Goal: Information Seeking & Learning: Learn about a topic

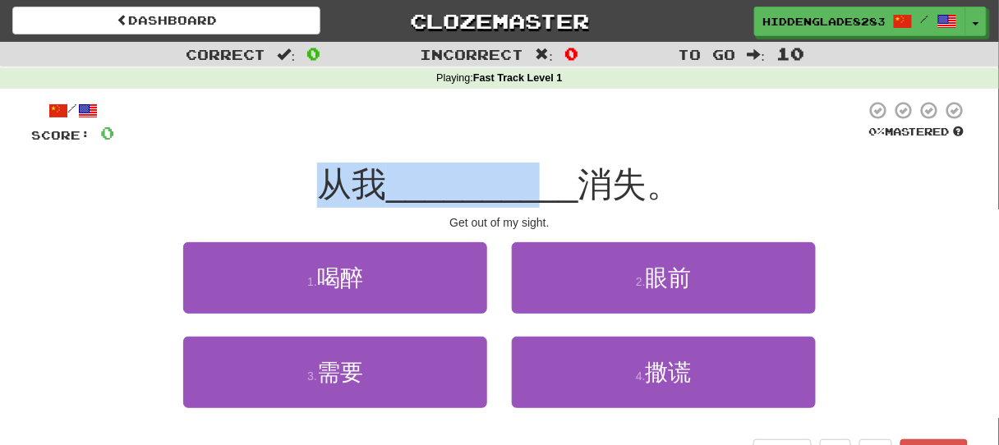
click at [537, 163] on div "从我 __________ 消失。" at bounding box center [499, 185] width 937 height 45
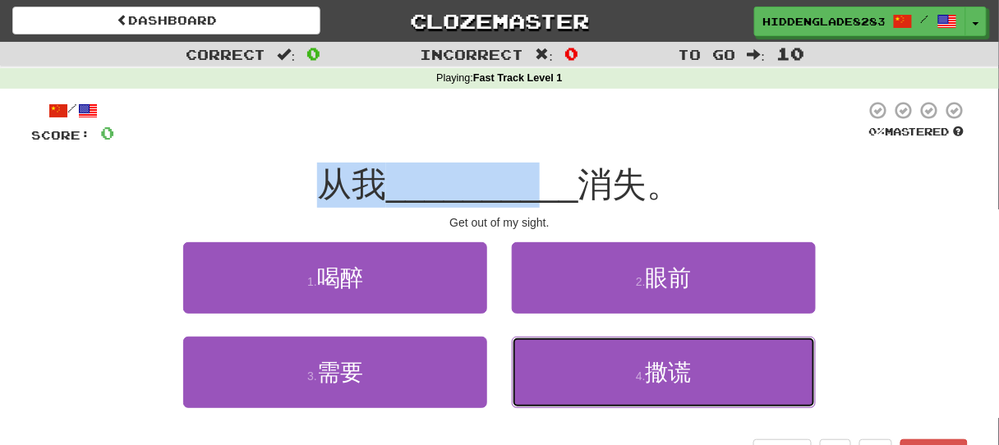
click at [703, 380] on button "4 . 撒谎" at bounding box center [664, 372] width 304 height 71
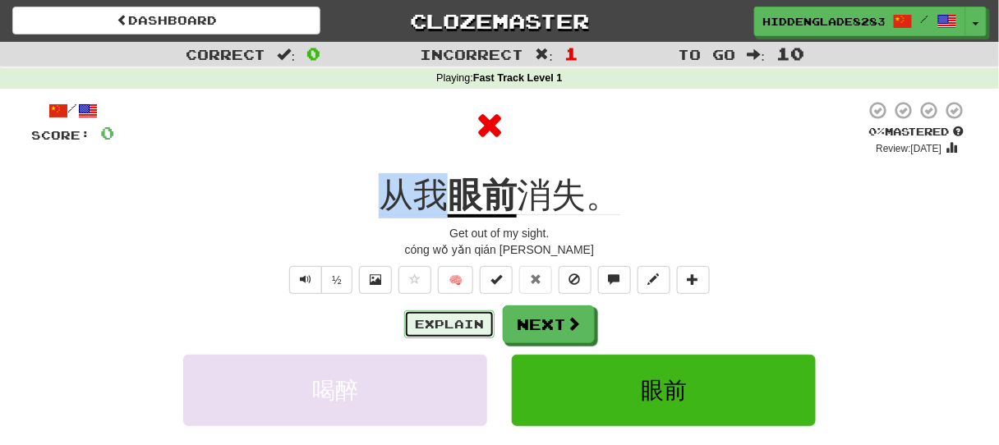
click at [453, 326] on button "Explain" at bounding box center [449, 325] width 90 height 28
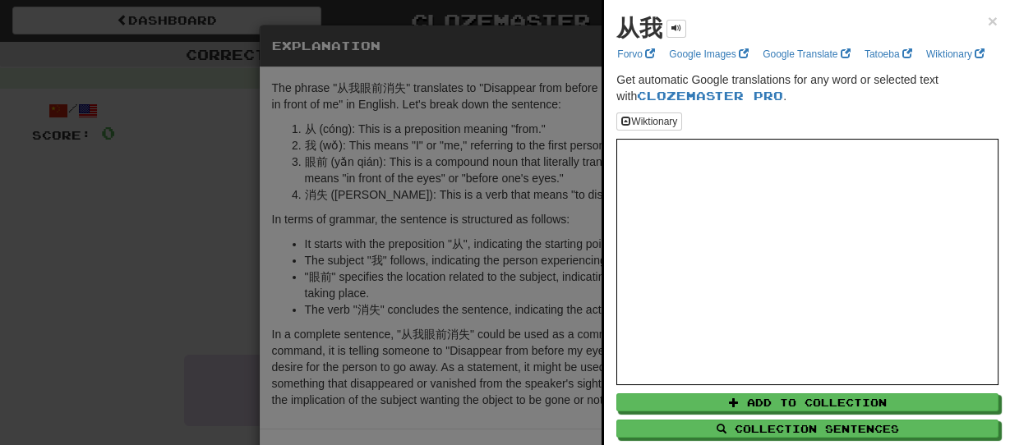
click at [33, 367] on div at bounding box center [505, 222] width 1010 height 445
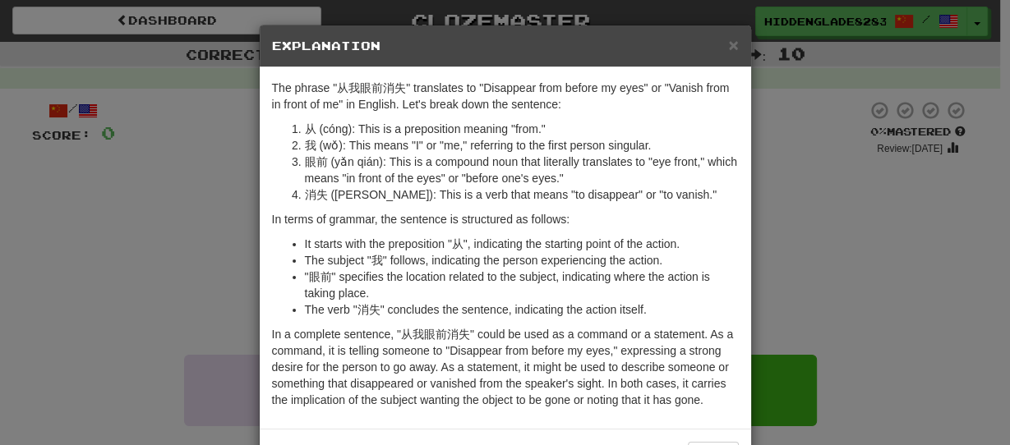
drag, startPoint x: 169, startPoint y: 311, endPoint x: 197, endPoint y: 185, distance: 129.6
click at [168, 311] on div "× Explanation The phrase "从我眼前消失" translates to "Disappear from before my eyes"…" at bounding box center [505, 222] width 1010 height 445
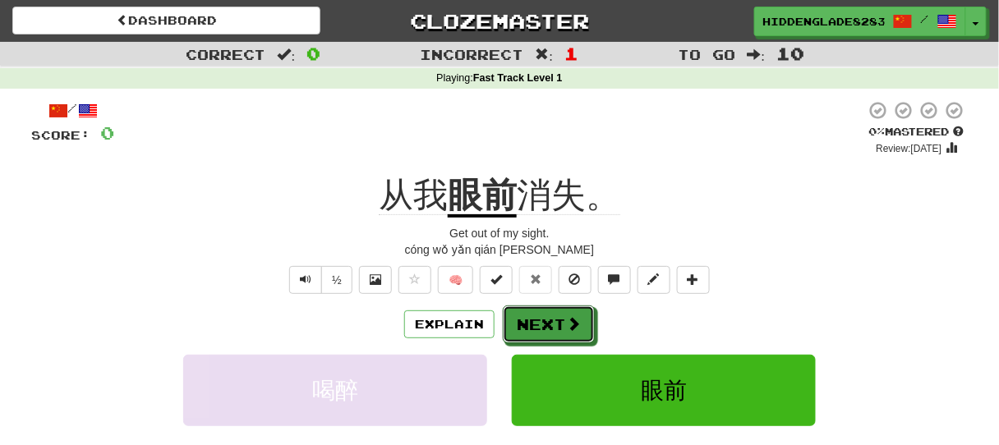
click at [556, 328] on button "Next" at bounding box center [549, 325] width 92 height 38
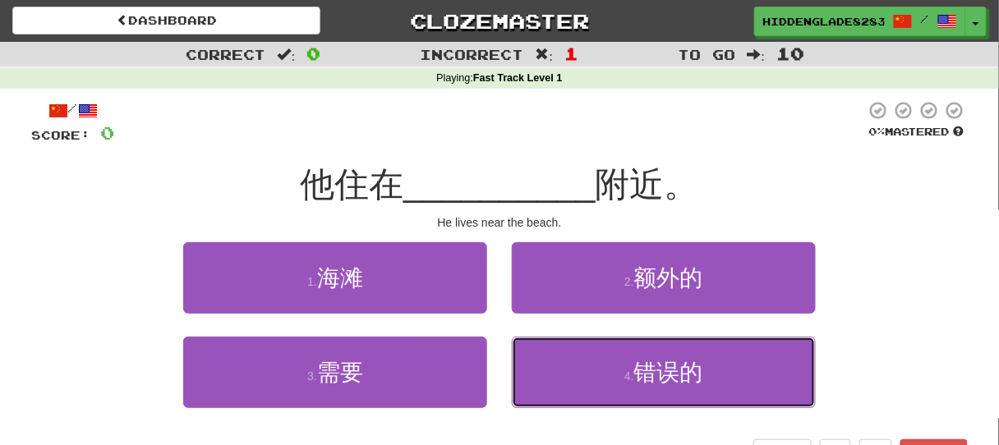
click at [559, 389] on button "4 . 错误的" at bounding box center [664, 372] width 304 height 71
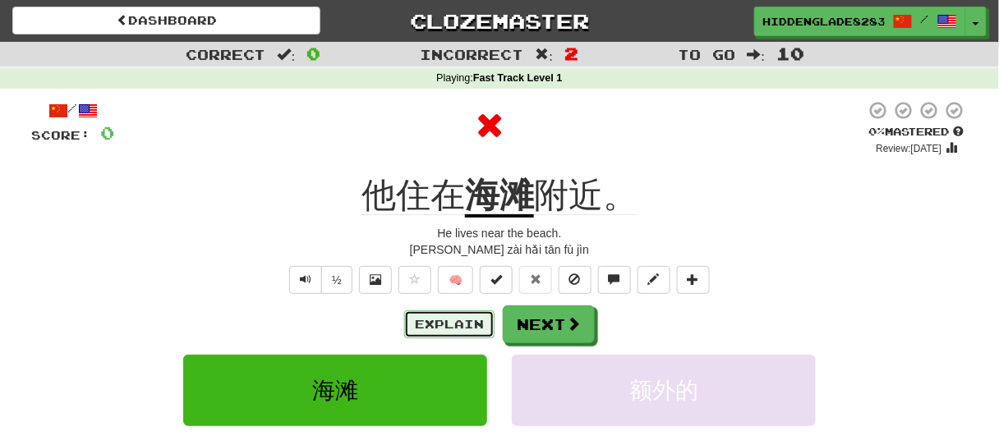
click at [431, 335] on button "Explain" at bounding box center [449, 325] width 90 height 28
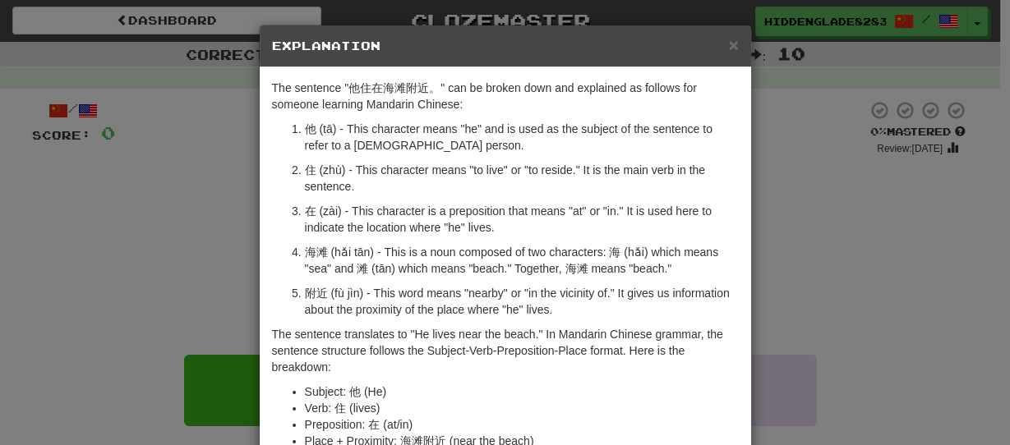
click at [305, 256] on p "海滩 (hǎi tān) - This is a noun composed of two characters: 海 (hǎi) which means "…" at bounding box center [522, 260] width 434 height 33
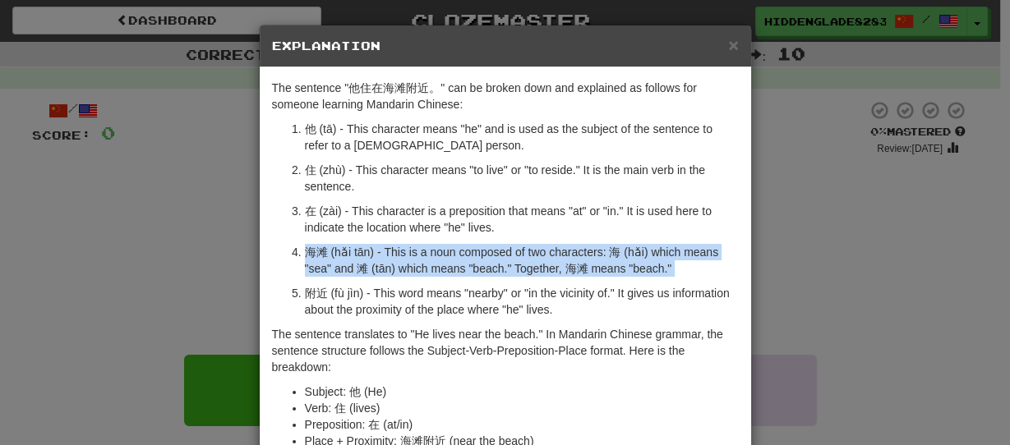
click at [305, 256] on p "海滩 (hǎi tān) - This is a noun composed of two characters: 海 (hǎi) which means "…" at bounding box center [522, 260] width 434 height 33
click at [326, 255] on p "海滩 (hǎi tān) - This is a noun composed of two characters: 海 (hǎi) which means "…" at bounding box center [522, 260] width 434 height 33
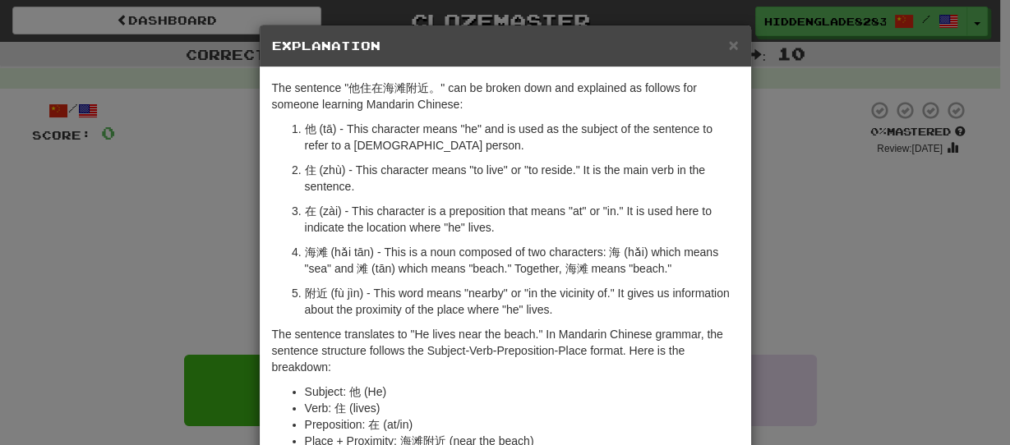
click at [274, 250] on ol "他 (tā) - This character means "he" and is used as the subject of the sentence t…" at bounding box center [505, 219] width 467 height 197
click at [210, 229] on div "× Explanation The sentence "他住在海滩附近。" can be broken down and explained as follo…" at bounding box center [505, 222] width 1010 height 445
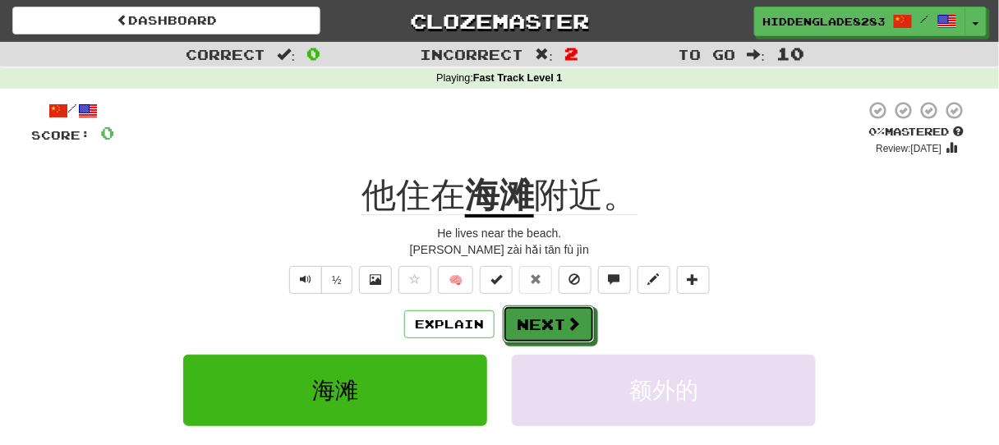
click at [573, 334] on button "Next" at bounding box center [549, 325] width 92 height 38
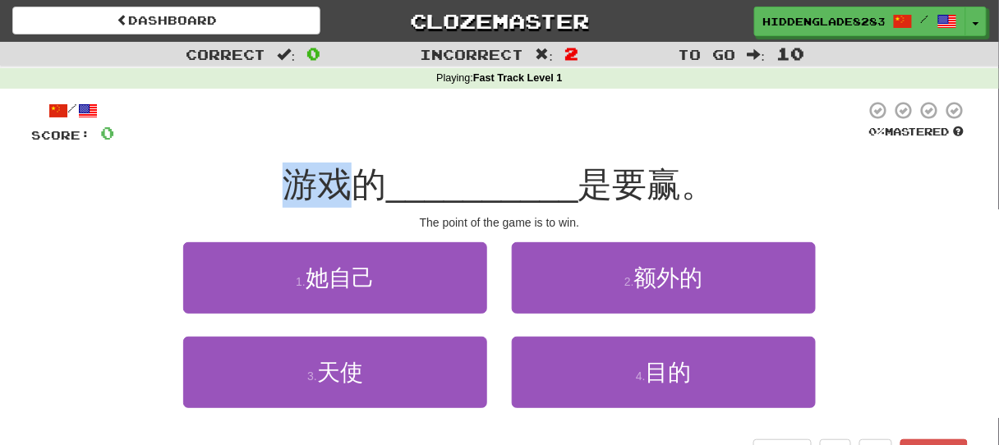
drag, startPoint x: 270, startPoint y: 207, endPoint x: 368, endPoint y: 188, distance: 99.6
click at [368, 188] on div "游戏的 __________ 是要赢。" at bounding box center [499, 185] width 937 height 45
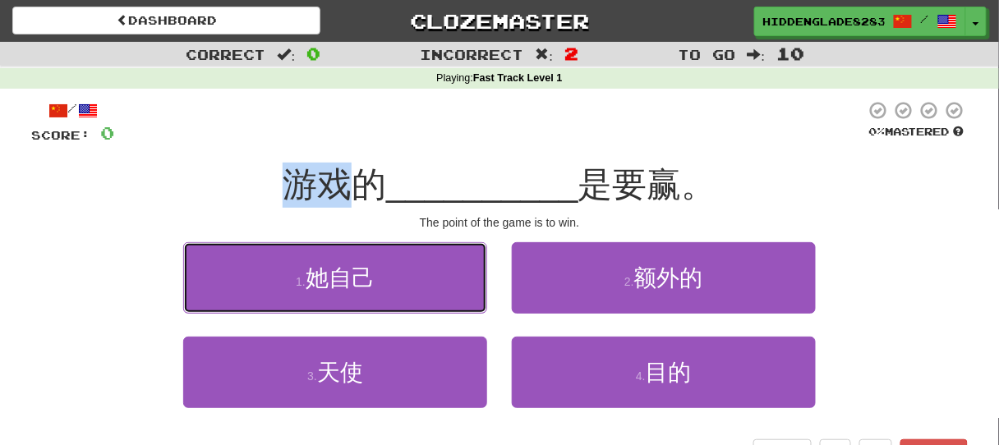
drag, startPoint x: 347, startPoint y: 283, endPoint x: 633, endPoint y: 384, distance: 303.7
click at [633, 383] on div "1 . 她自己 2 . 额外的 3 . [DEMOGRAPHIC_DATA] 4 . 目的" at bounding box center [499, 337] width 961 height 190
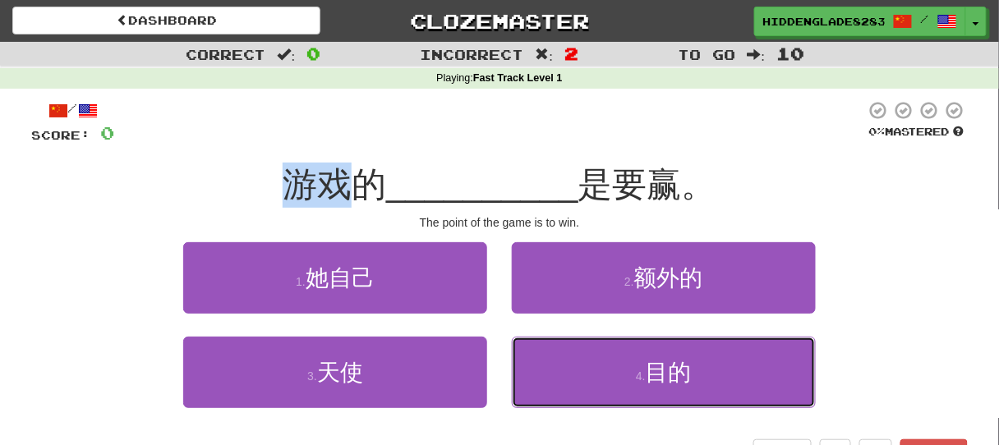
click at [633, 384] on button "4 . 目的" at bounding box center [664, 372] width 304 height 71
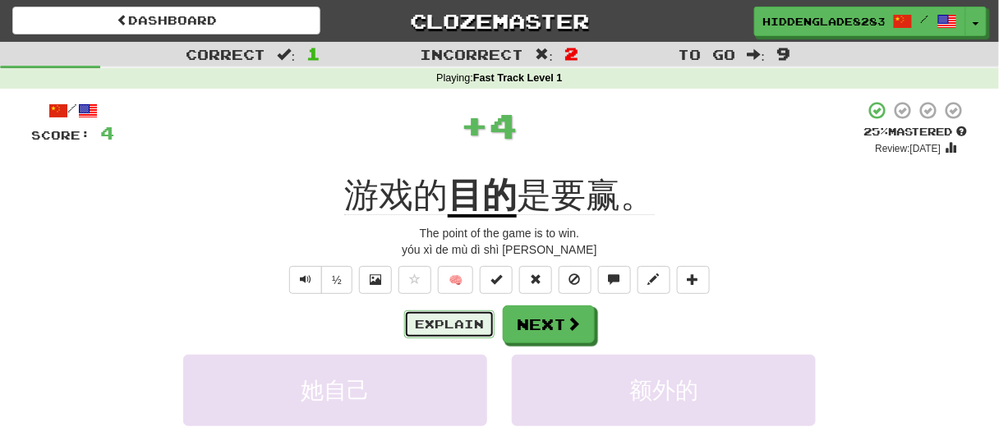
click at [470, 315] on button "Explain" at bounding box center [449, 325] width 90 height 28
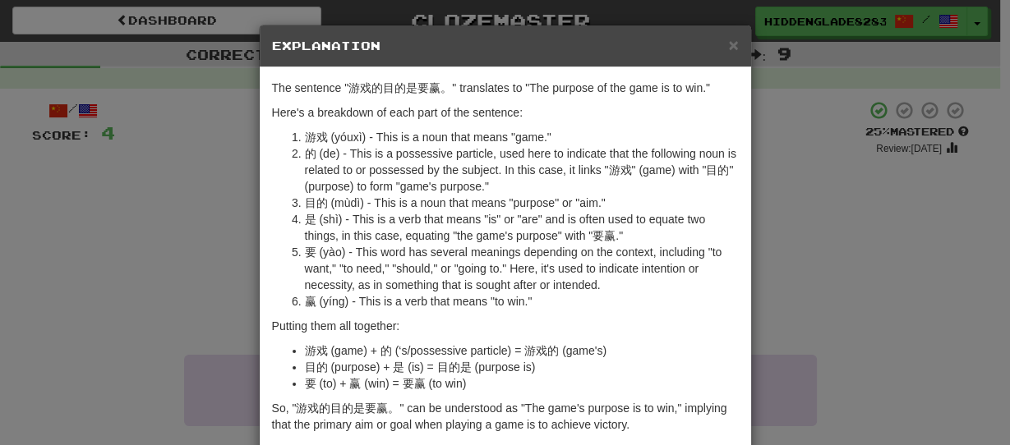
click at [306, 190] on li "的 (de) - This is a possessive particle, used here to indicate that the followin…" at bounding box center [522, 169] width 434 height 49
click at [314, 196] on li "目的 (mùdì) - This is a noun that means "purpose" or "aim."" at bounding box center [522, 203] width 434 height 16
drag, startPoint x: 314, startPoint y: 196, endPoint x: 306, endPoint y: 206, distance: 13.5
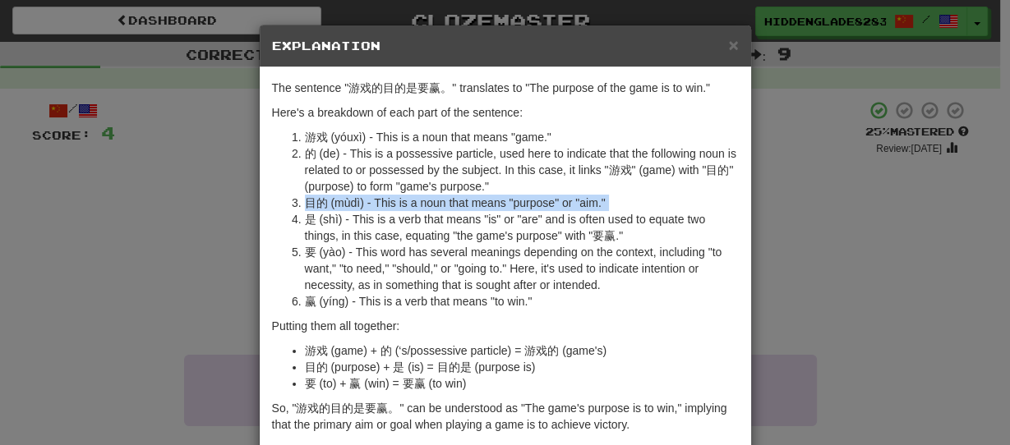
click at [306, 206] on li "目的 (mùdì) - This is a noun that means "purpose" or "aim."" at bounding box center [522, 203] width 434 height 16
click at [305, 206] on li "目的 (mùdì) - This is a noun that means "purpose" or "aim."" at bounding box center [522, 203] width 434 height 16
click at [311, 205] on li "目的 (mùdì) - This is a noun that means "purpose" or "aim."" at bounding box center [522, 203] width 434 height 16
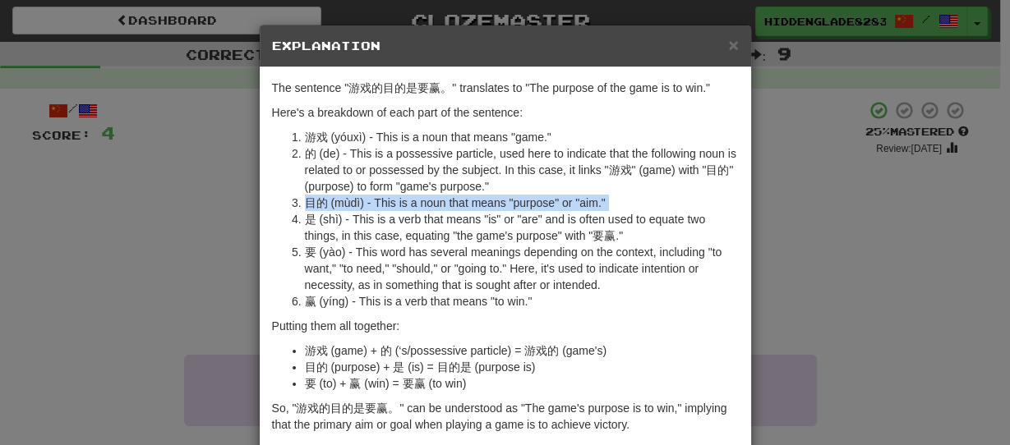
click at [300, 209] on ol "游戏 (yóuxì) - This is a noun that means "game." 的 (de) - This is a possessive pa…" at bounding box center [505, 219] width 467 height 181
click at [305, 209] on li "目的 (mùdì) - This is a noun that means "purpose" or "aim."" at bounding box center [522, 203] width 434 height 16
click at [314, 206] on li "目的 (mùdì) - This is a noun that means "purpose" or "aim."" at bounding box center [522, 203] width 434 height 16
click at [296, 122] on div "The sentence "游戏的目的是要赢。" translates to "The purpose of the game is to win." Her…" at bounding box center [505, 260] width 491 height 386
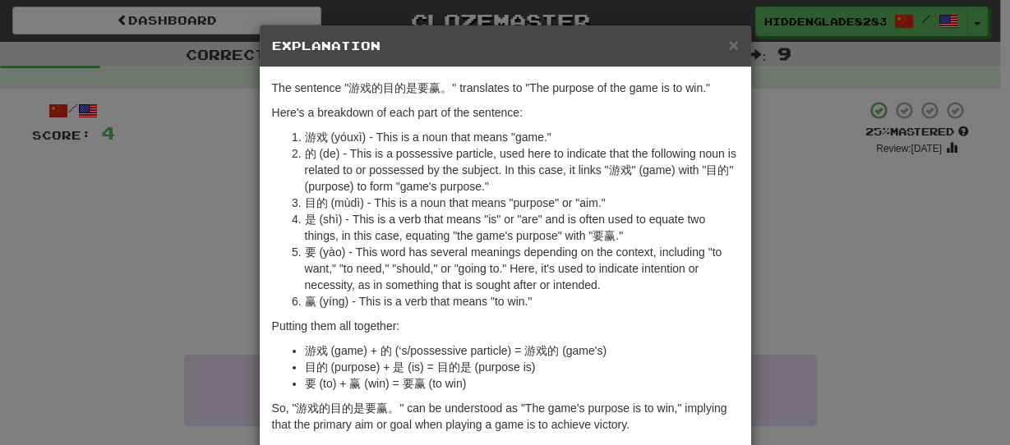
click at [305, 139] on li "游戏 (yóuxì) - This is a noun that means "game."" at bounding box center [522, 137] width 434 height 16
click at [307, 139] on li "游戏 (yóuxì) - This is a noun that means "game."" at bounding box center [522, 137] width 434 height 16
click at [307, 140] on li "游戏 (yóuxì) - This is a noun that means "game."" at bounding box center [522, 137] width 434 height 16
click at [250, 301] on div "× Explanation The sentence "游戏的目的是要赢。" translates to "The purpose of the game i…" at bounding box center [505, 222] width 1010 height 445
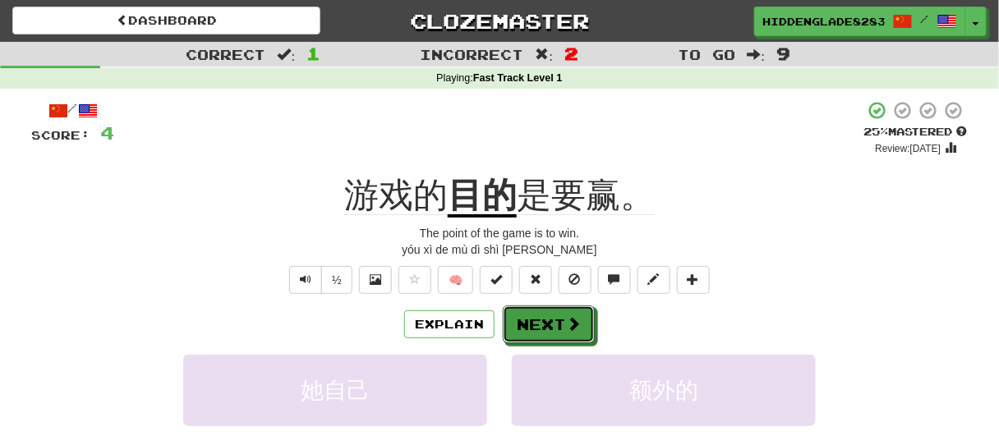
click at [541, 330] on button "Next" at bounding box center [549, 325] width 92 height 38
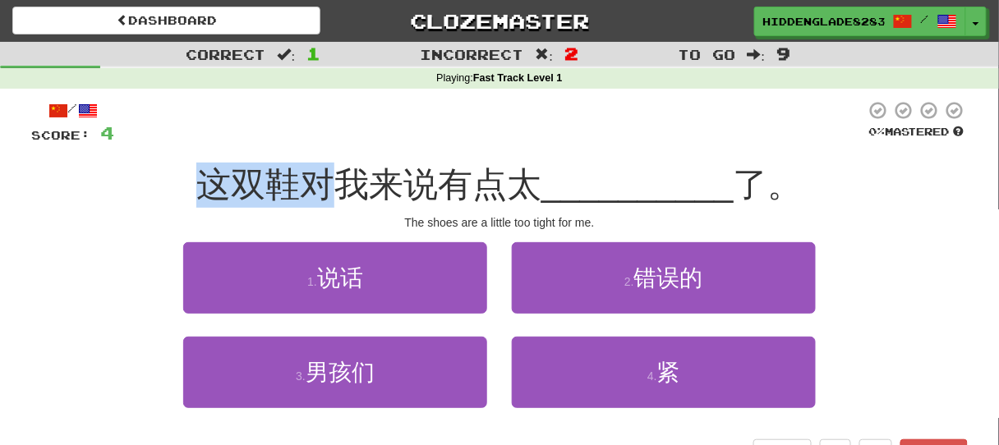
drag, startPoint x: 195, startPoint y: 186, endPoint x: 338, endPoint y: 187, distance: 143.8
click at [338, 187] on div "这双鞋对我来说有点太 __________ 了。" at bounding box center [499, 185] width 937 height 45
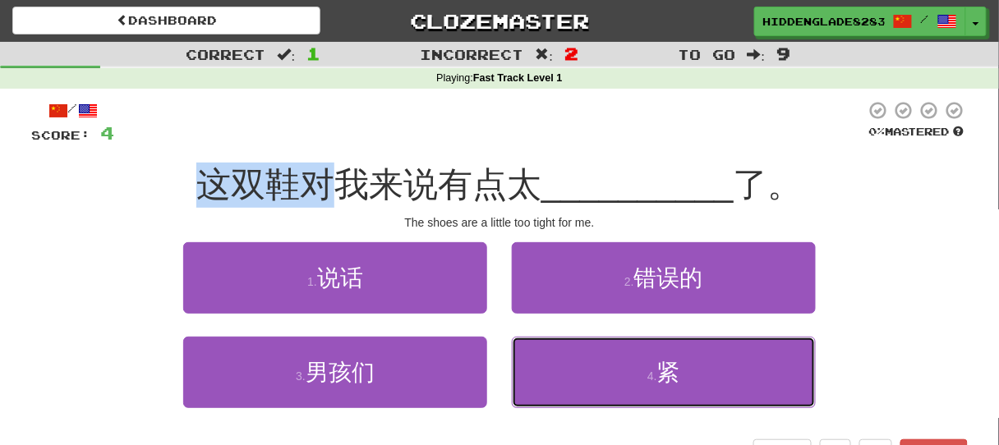
click at [571, 388] on button "4 . 紧" at bounding box center [664, 372] width 304 height 71
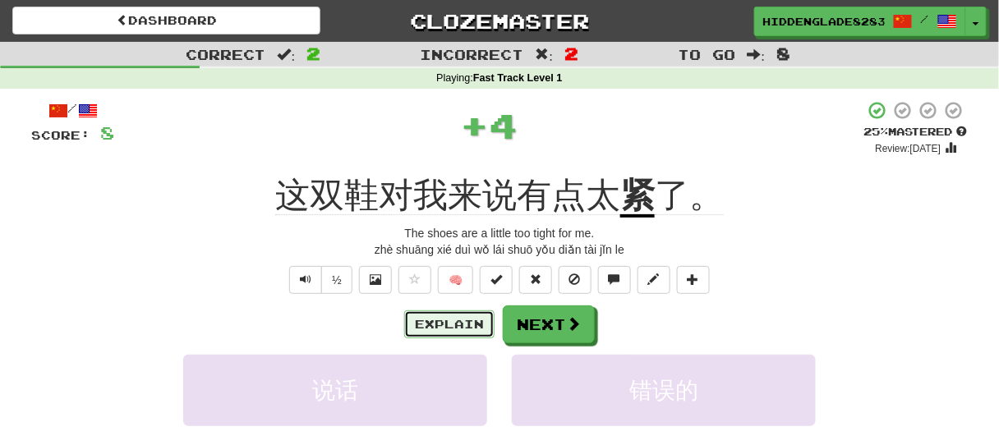
click at [458, 332] on button "Explain" at bounding box center [449, 325] width 90 height 28
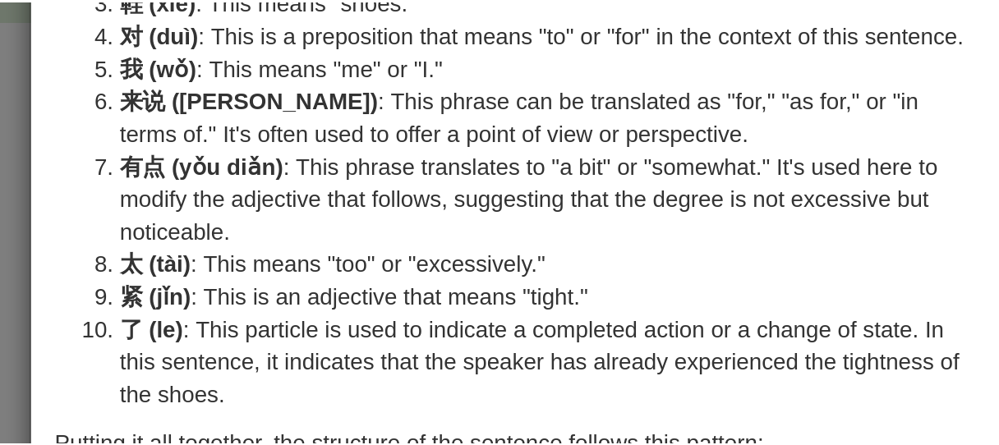
scroll to position [149, 0]
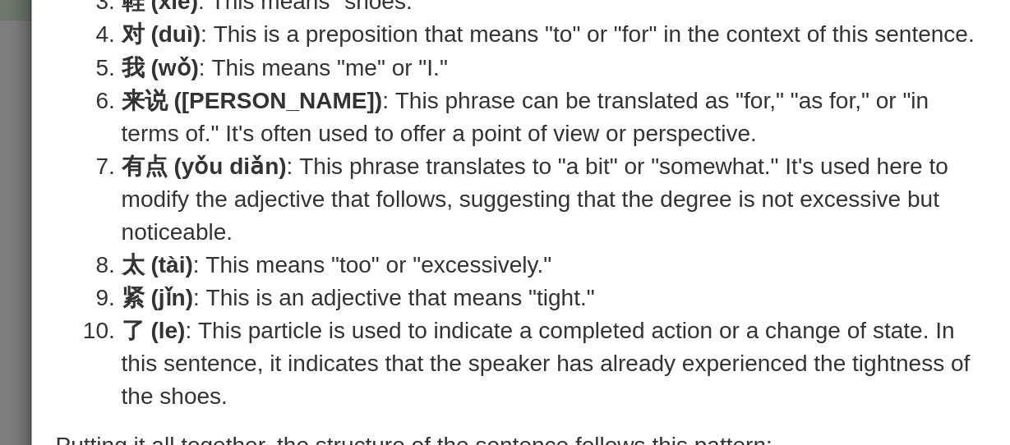
click at [305, 221] on li "紧 (jǐn) : This is an adjective that means "tight."" at bounding box center [522, 227] width 434 height 16
click at [306, 222] on strong "紧 (jǐn)" at bounding box center [323, 226] width 36 height 13
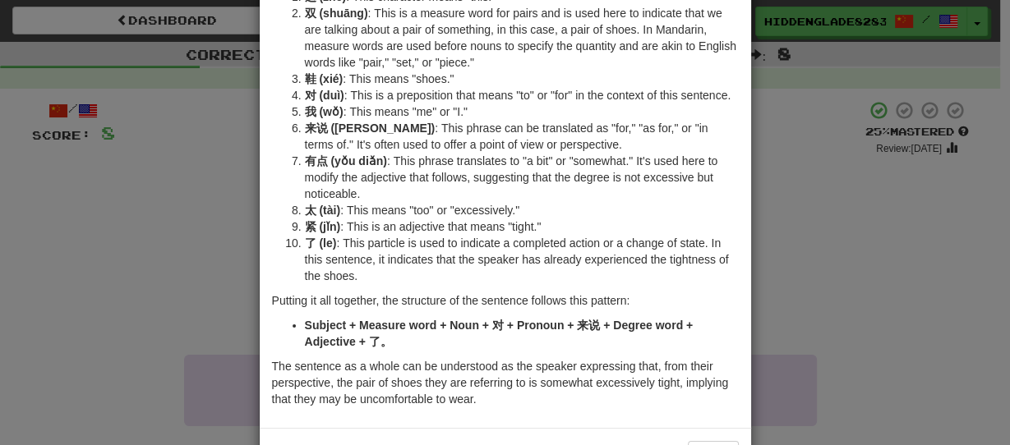
click at [128, 269] on div "× Explanation Certainly! The sentence "这双鞋对我来说有点太紧了。" is a Mandarin Chinese sen…" at bounding box center [505, 222] width 1010 height 445
click at [144, 304] on div "× Explanation Certainly! The sentence "这双鞋对我来说有点太紧了。" is a Mandarin Chinese sen…" at bounding box center [505, 222] width 1010 height 445
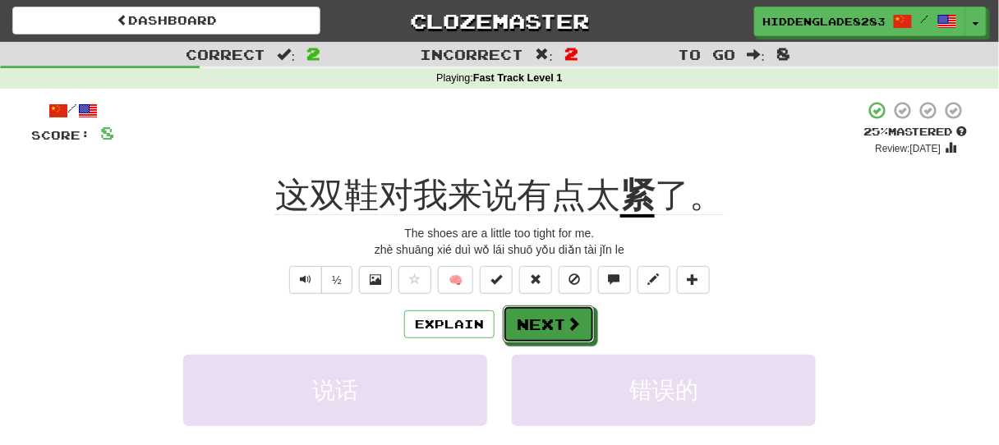
click at [562, 334] on button "Next" at bounding box center [549, 325] width 92 height 38
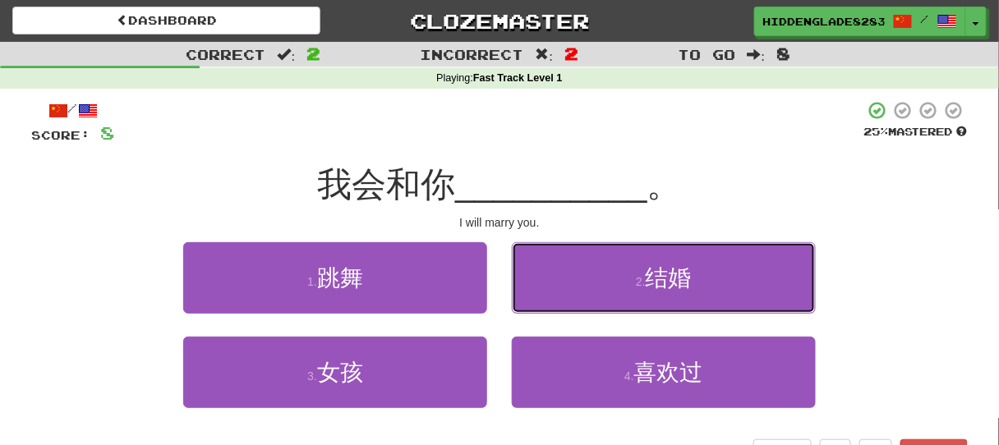
click at [639, 294] on button "2 . 结婚" at bounding box center [664, 277] width 304 height 71
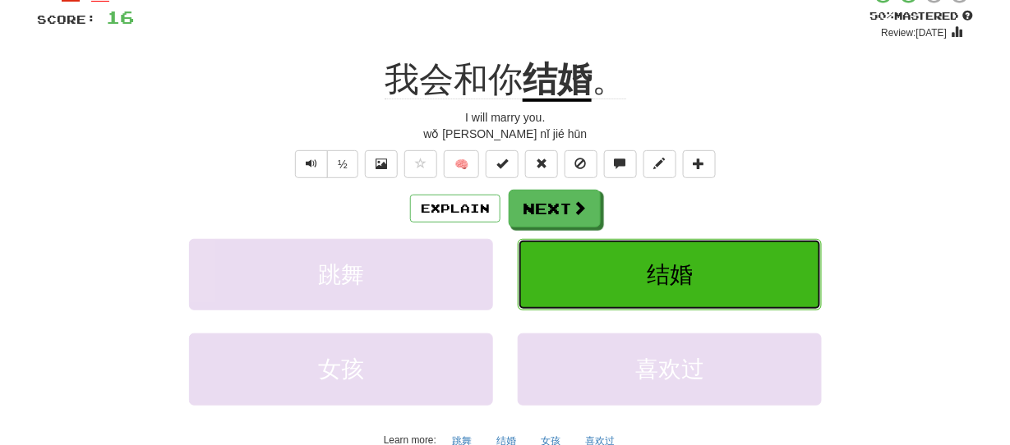
scroll to position [104, 0]
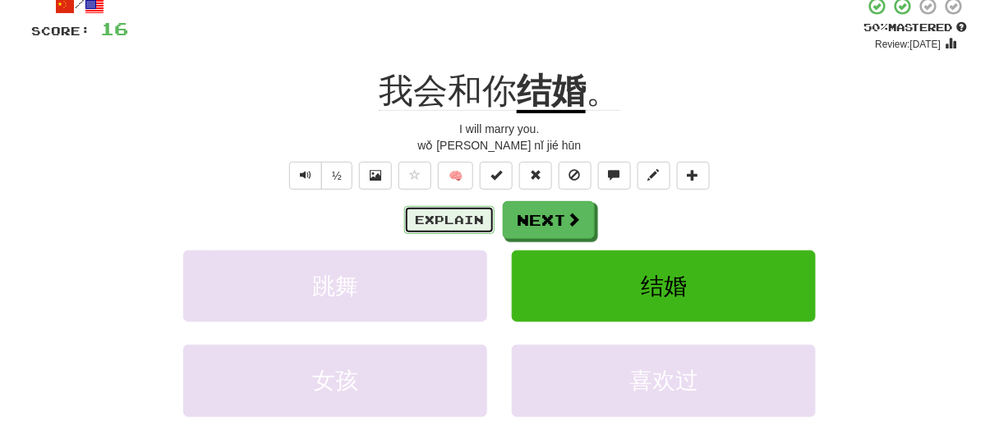
click at [453, 216] on button "Explain" at bounding box center [449, 220] width 90 height 28
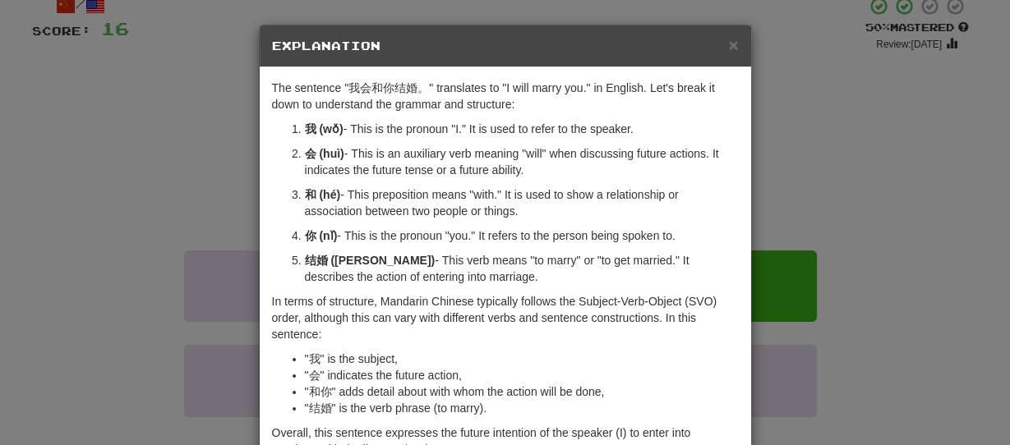
click at [310, 256] on strong "结婚 ([PERSON_NAME])" at bounding box center [370, 260] width 131 height 13
